Goal: Task Accomplishment & Management: Use online tool/utility

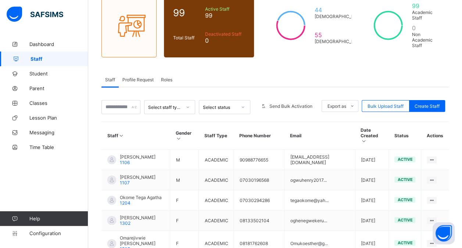
scroll to position [70, 0]
click at [120, 106] on input "text" at bounding box center [121, 107] width 39 height 14
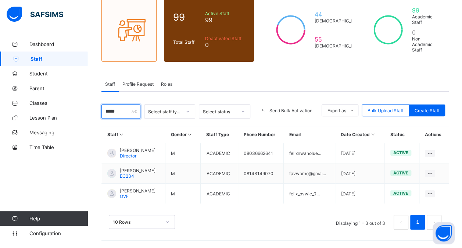
scroll to position [60, 0]
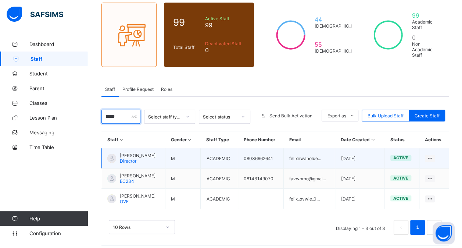
type input "*****"
click at [113, 154] on div at bounding box center [111, 158] width 9 height 9
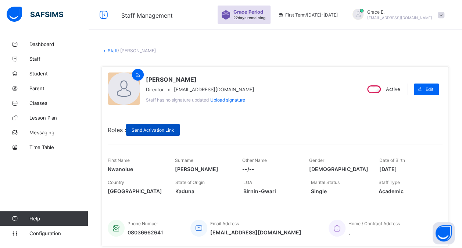
click at [150, 129] on span "Send Activation Link" at bounding box center [153, 130] width 43 height 6
click at [143, 129] on span "Send Activation Link" at bounding box center [153, 130] width 43 height 6
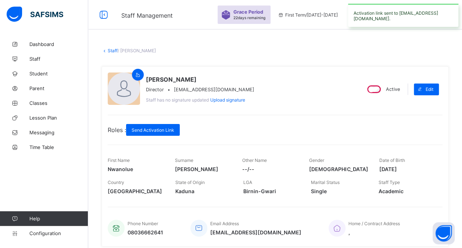
click at [114, 49] on link "Staff" at bounding box center [113, 51] width 10 height 6
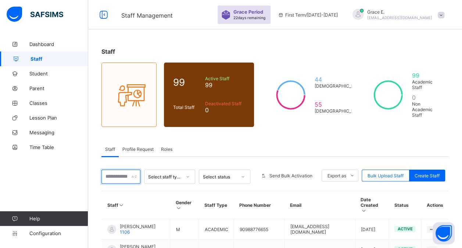
click at [117, 172] on input "text" at bounding box center [121, 177] width 39 height 14
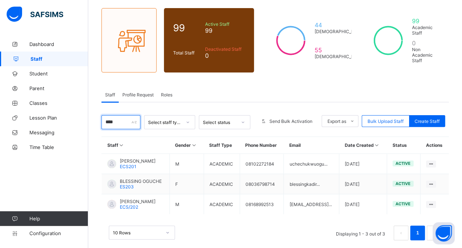
scroll to position [55, 0]
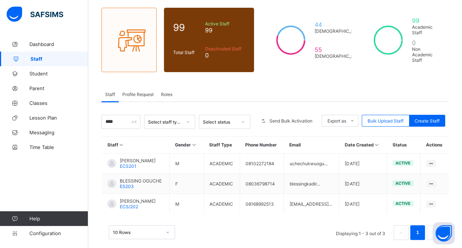
click at [116, 136] on th "Staff" at bounding box center [136, 144] width 68 height 17
click at [124, 117] on input "****" at bounding box center [121, 122] width 39 height 14
type input "*"
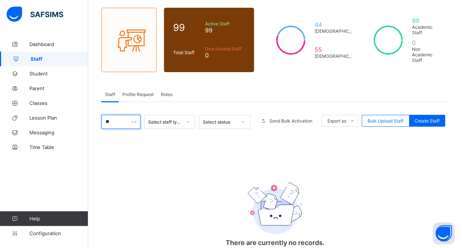
type input "*"
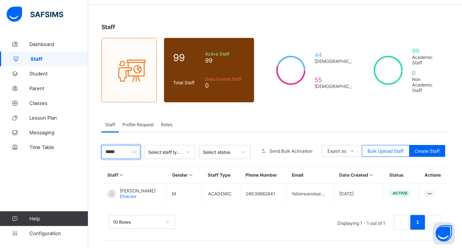
scroll to position [21, 0]
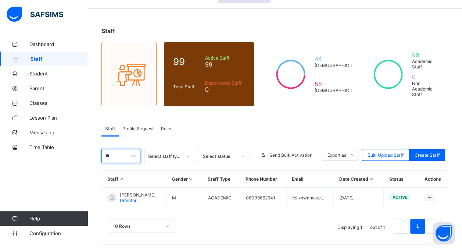
type input "*"
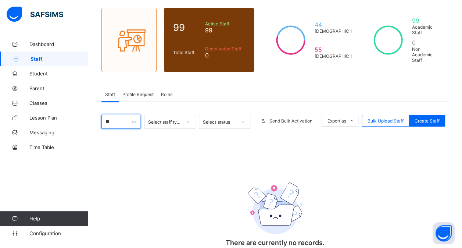
type input "*"
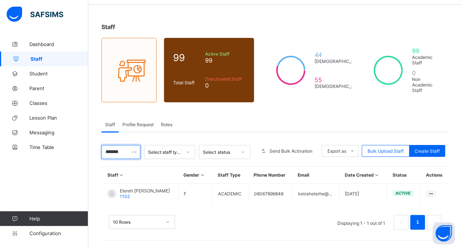
scroll to position [21, 0]
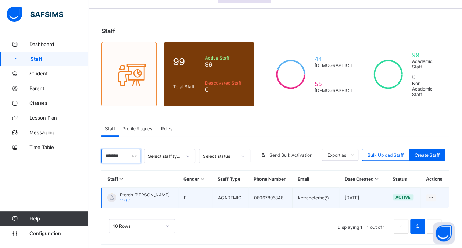
type input "*******"
click at [132, 192] on span "Etereh [PERSON_NAME]" at bounding box center [145, 195] width 50 height 6
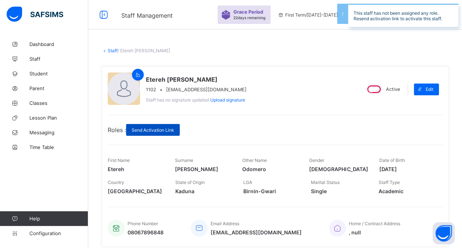
click at [155, 132] on div "Send Activation Link" at bounding box center [153, 130] width 54 height 12
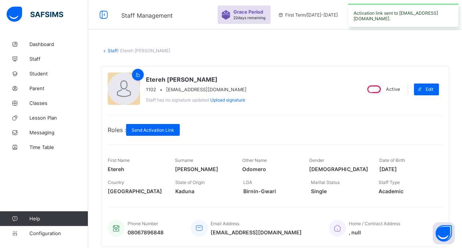
click at [111, 49] on link "Staff" at bounding box center [113, 51] width 10 height 6
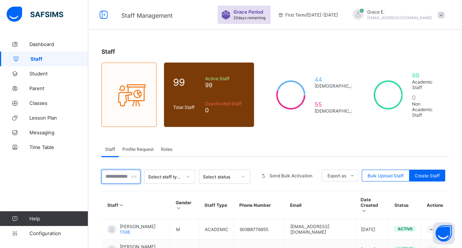
click at [118, 177] on input "text" at bounding box center [121, 177] width 39 height 14
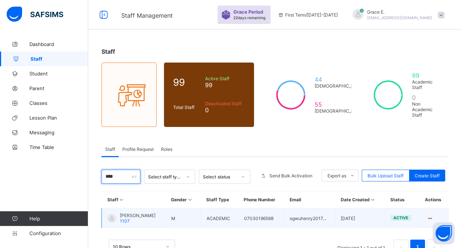
type input "****"
click at [113, 216] on div at bounding box center [111, 218] width 9 height 9
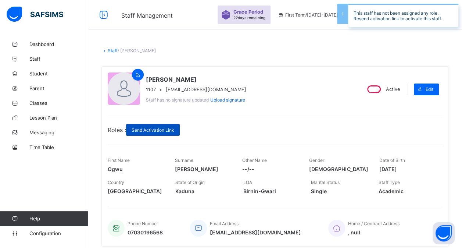
click at [155, 131] on span "Send Activation Link" at bounding box center [153, 130] width 43 height 6
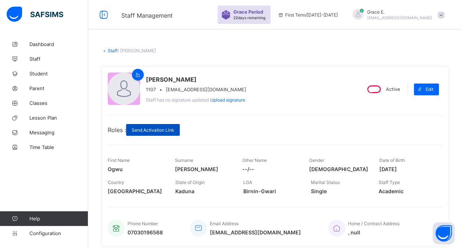
click at [155, 131] on span "Send Activation Link" at bounding box center [153, 130] width 43 height 6
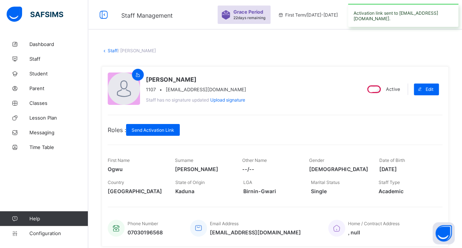
click at [111, 50] on link "Staff" at bounding box center [113, 51] width 10 height 6
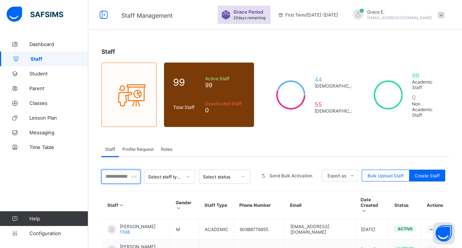
click at [120, 180] on input "text" at bounding box center [121, 177] width 39 height 14
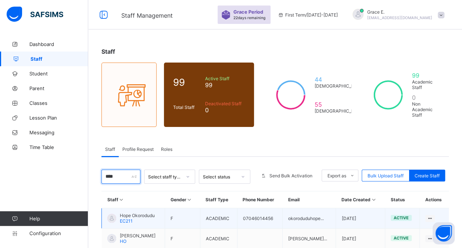
type input "****"
click at [121, 218] on span "EC211" at bounding box center [126, 221] width 13 height 6
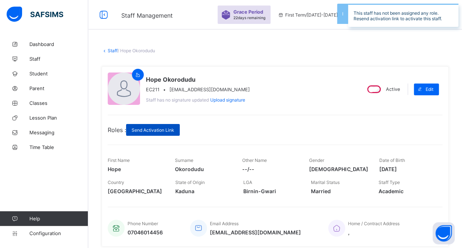
click at [163, 133] on div "Send Activation Link" at bounding box center [153, 130] width 54 height 12
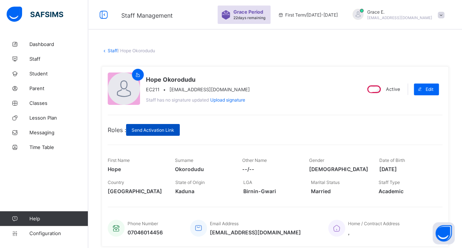
click at [149, 129] on span "Send Activation Link" at bounding box center [153, 130] width 43 height 6
click at [112, 53] on link "Staff" at bounding box center [113, 51] width 10 height 6
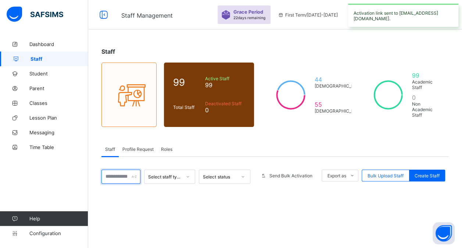
click at [114, 177] on input "text" at bounding box center [121, 177] width 39 height 14
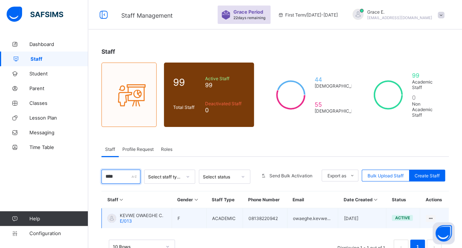
type input "****"
click at [120, 213] on span "KEVWE OWAEGHE C." at bounding box center [141, 216] width 43 height 6
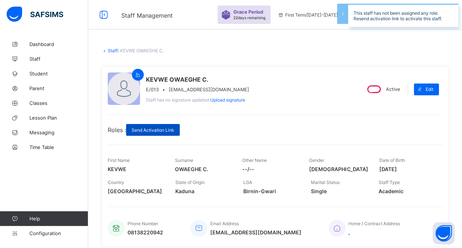
click at [161, 126] on div "Send Activation Link" at bounding box center [153, 130] width 54 height 12
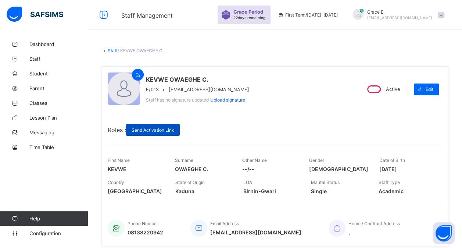
click at [154, 126] on div "Send Activation Link" at bounding box center [153, 130] width 54 height 12
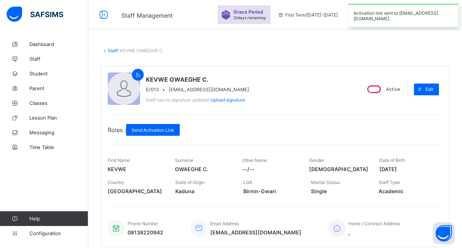
click at [113, 52] on link "Staff" at bounding box center [113, 51] width 10 height 6
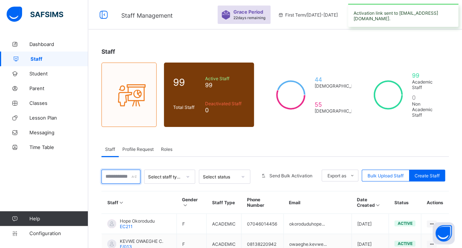
click at [114, 173] on input "text" at bounding box center [121, 177] width 39 height 14
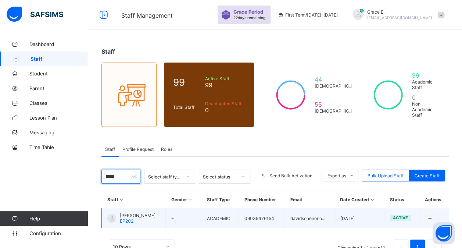
type input "*****"
click at [121, 213] on span "[PERSON_NAME]" at bounding box center [138, 216] width 36 height 6
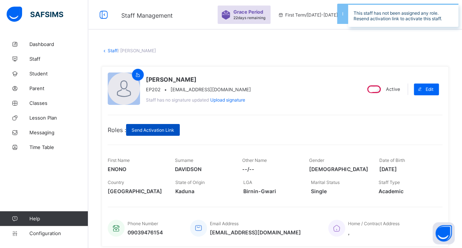
click at [160, 127] on span "Send Activation Link" at bounding box center [153, 130] width 43 height 6
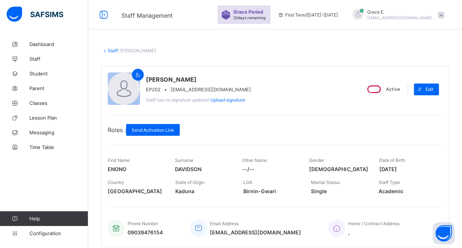
click at [111, 52] on link "Staff" at bounding box center [113, 51] width 10 height 6
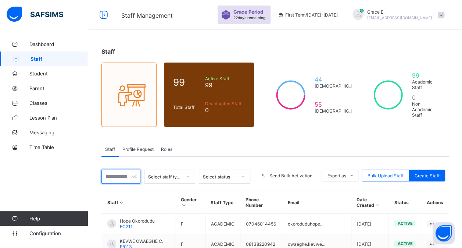
click at [115, 176] on input "text" at bounding box center [121, 177] width 39 height 14
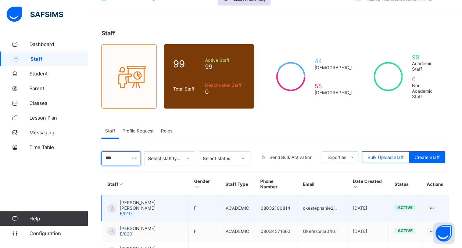
scroll to position [19, 0]
type input "***"
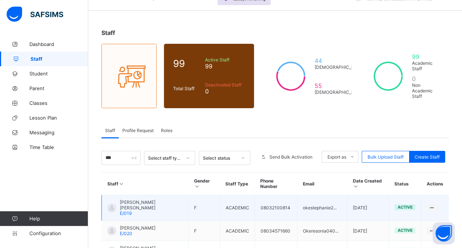
click at [151, 199] on div "ISIOMA [PERSON_NAME] E/019" at bounding box center [151, 207] width 63 height 17
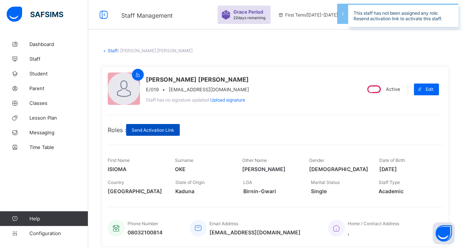
click at [154, 128] on span "Send Activation Link" at bounding box center [153, 130] width 43 height 6
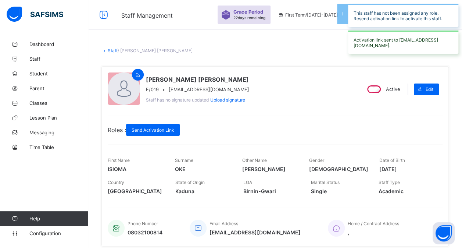
click at [112, 51] on link "Staff" at bounding box center [113, 51] width 10 height 6
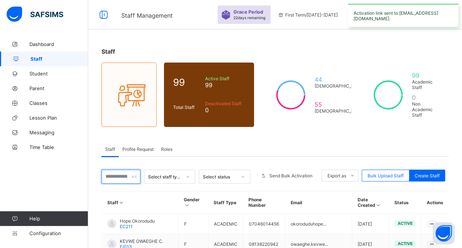
click at [119, 176] on input "text" at bounding box center [121, 177] width 39 height 14
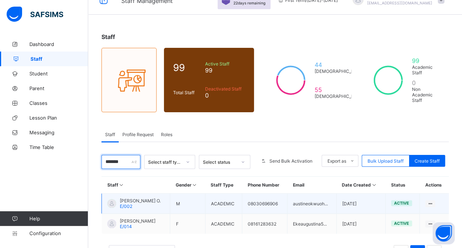
scroll to position [18, 0]
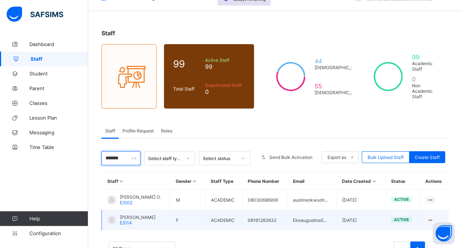
type input "*******"
click at [129, 214] on span "[PERSON_NAME]" at bounding box center [138, 217] width 36 height 6
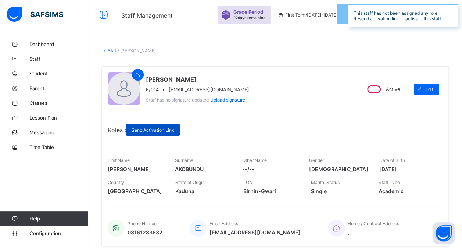
click at [152, 127] on span "Send Activation Link" at bounding box center [153, 130] width 43 height 6
